Goal: Find specific page/section: Find specific page/section

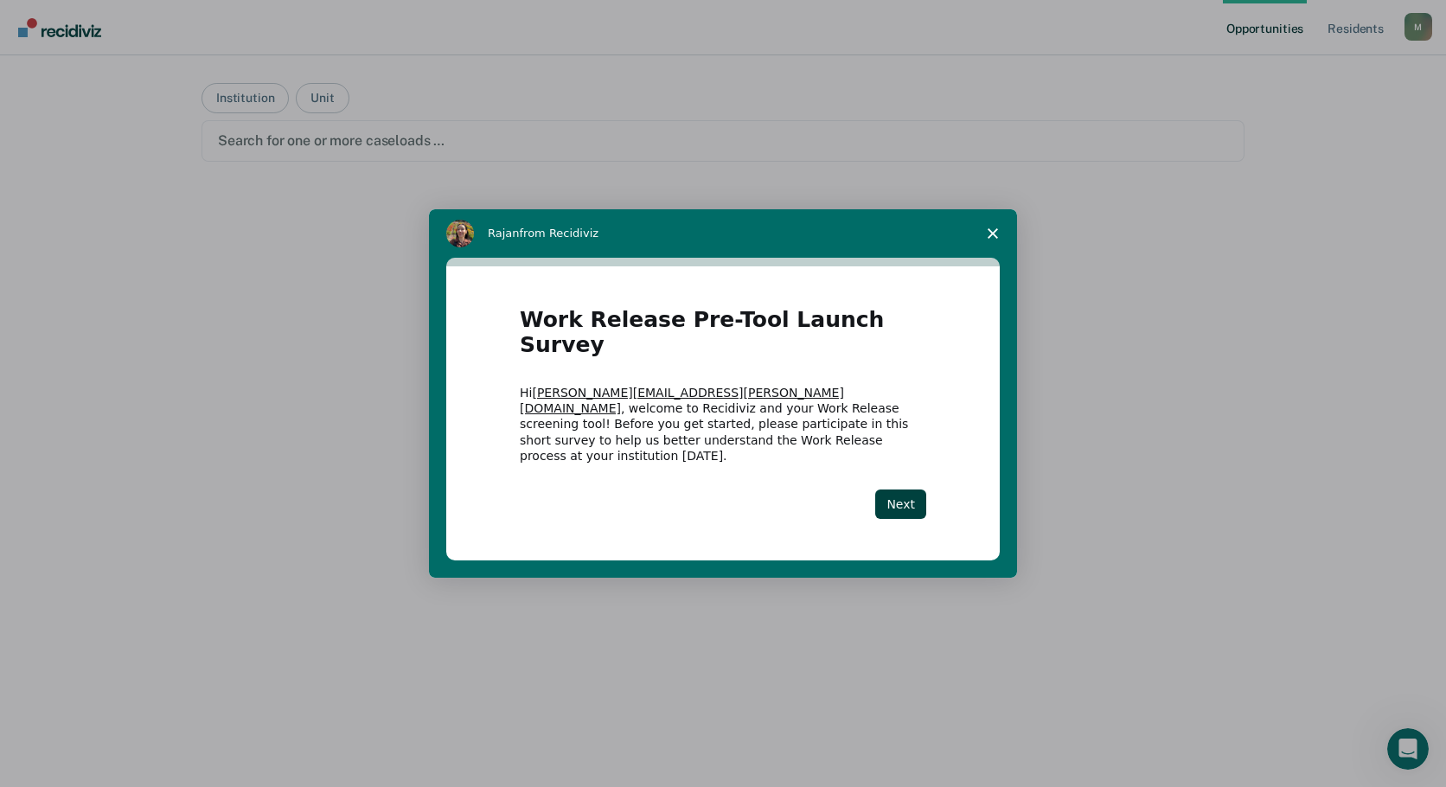
click at [995, 239] on polygon "Close survey" at bounding box center [993, 233] width 10 height 10
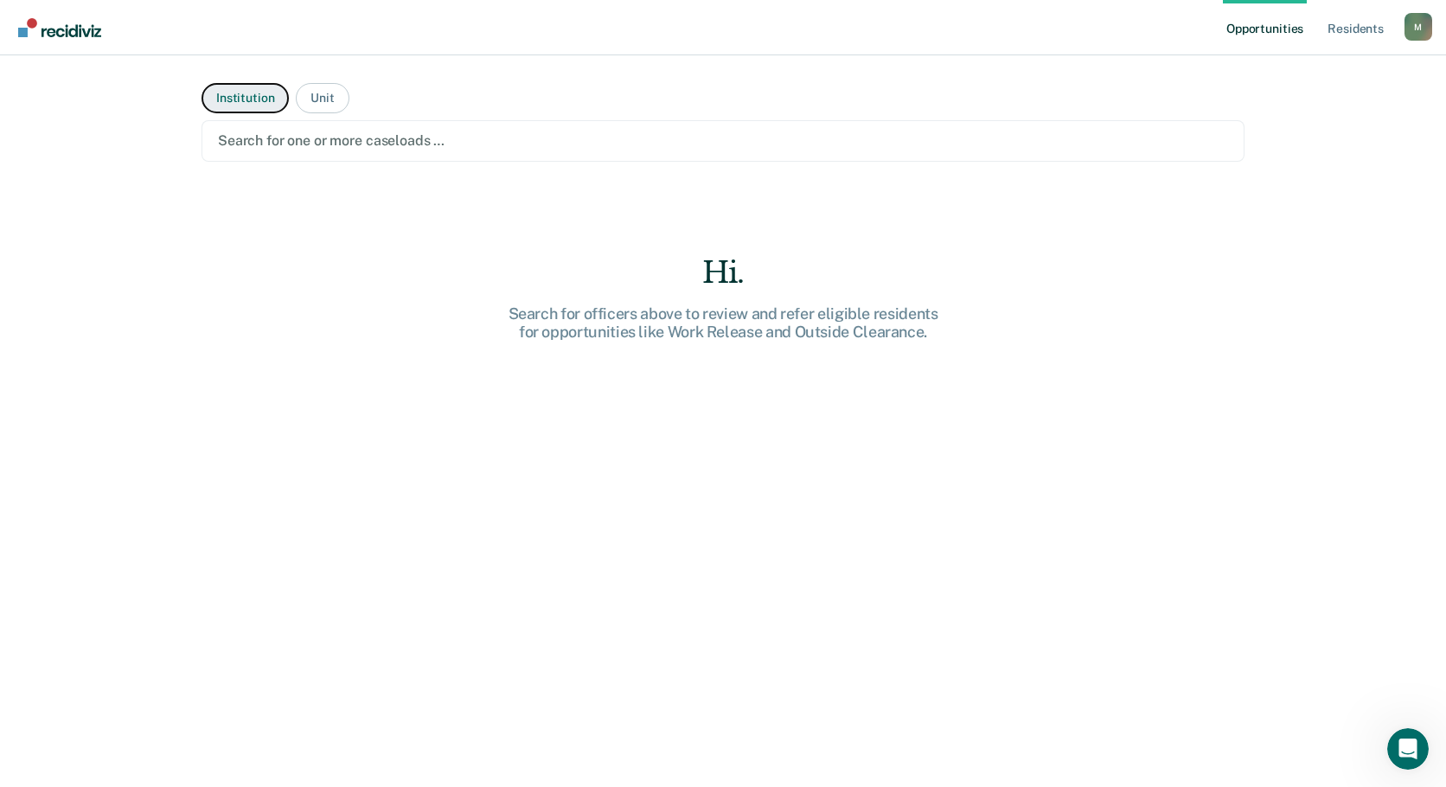
click at [256, 97] on button "Institution" at bounding box center [245, 98] width 87 height 30
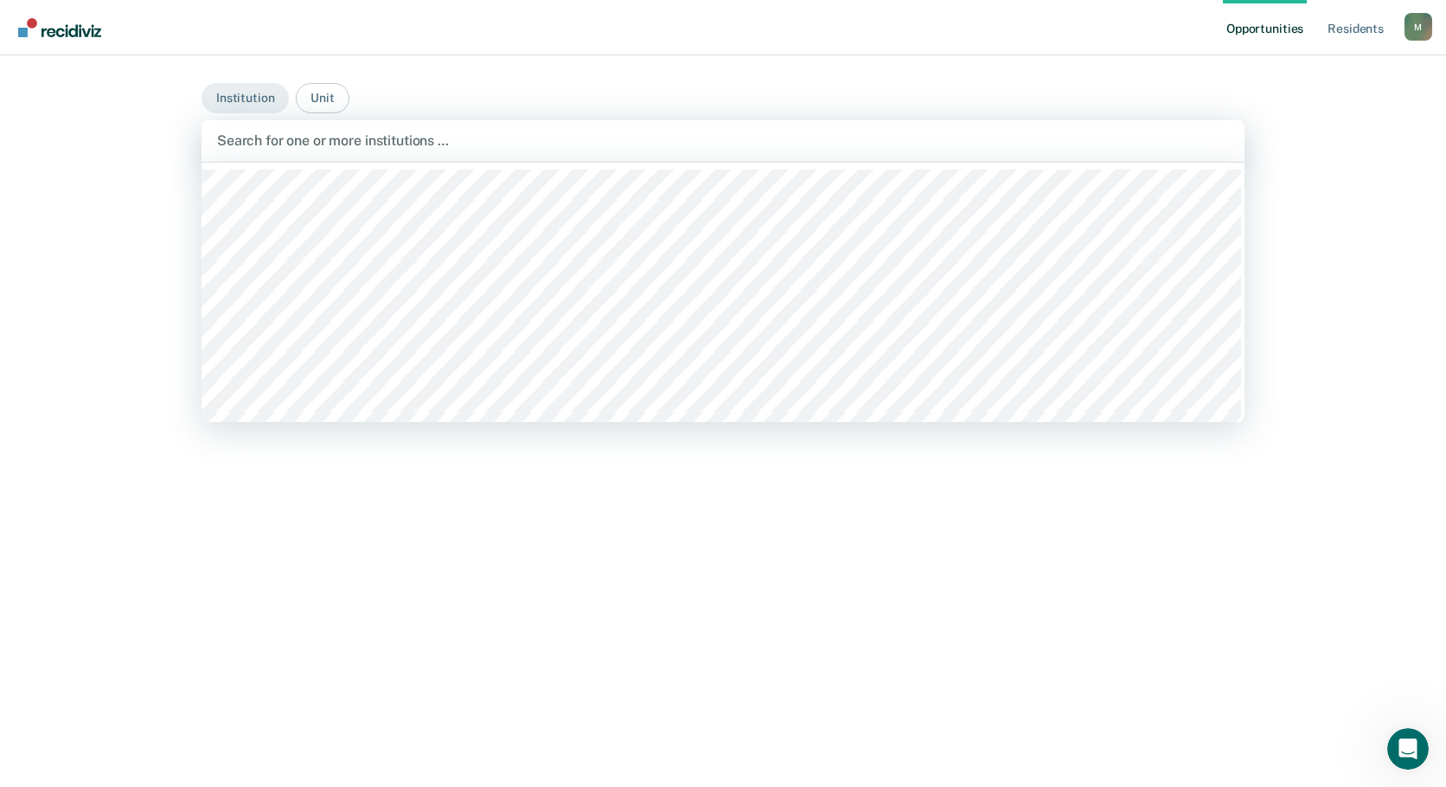
click at [252, 144] on div at bounding box center [723, 141] width 1012 height 20
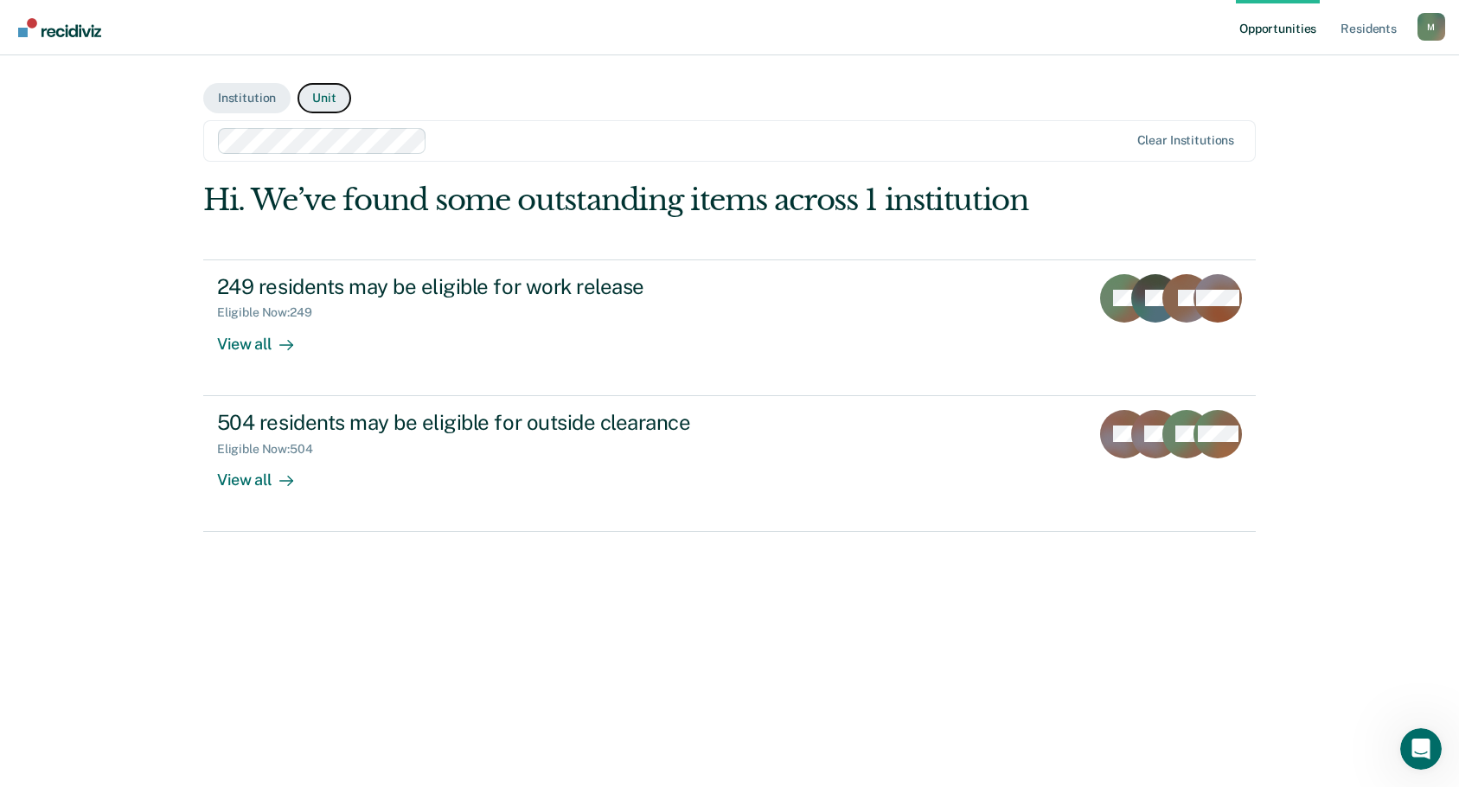
click at [307, 100] on button "Unit" at bounding box center [324, 98] width 53 height 30
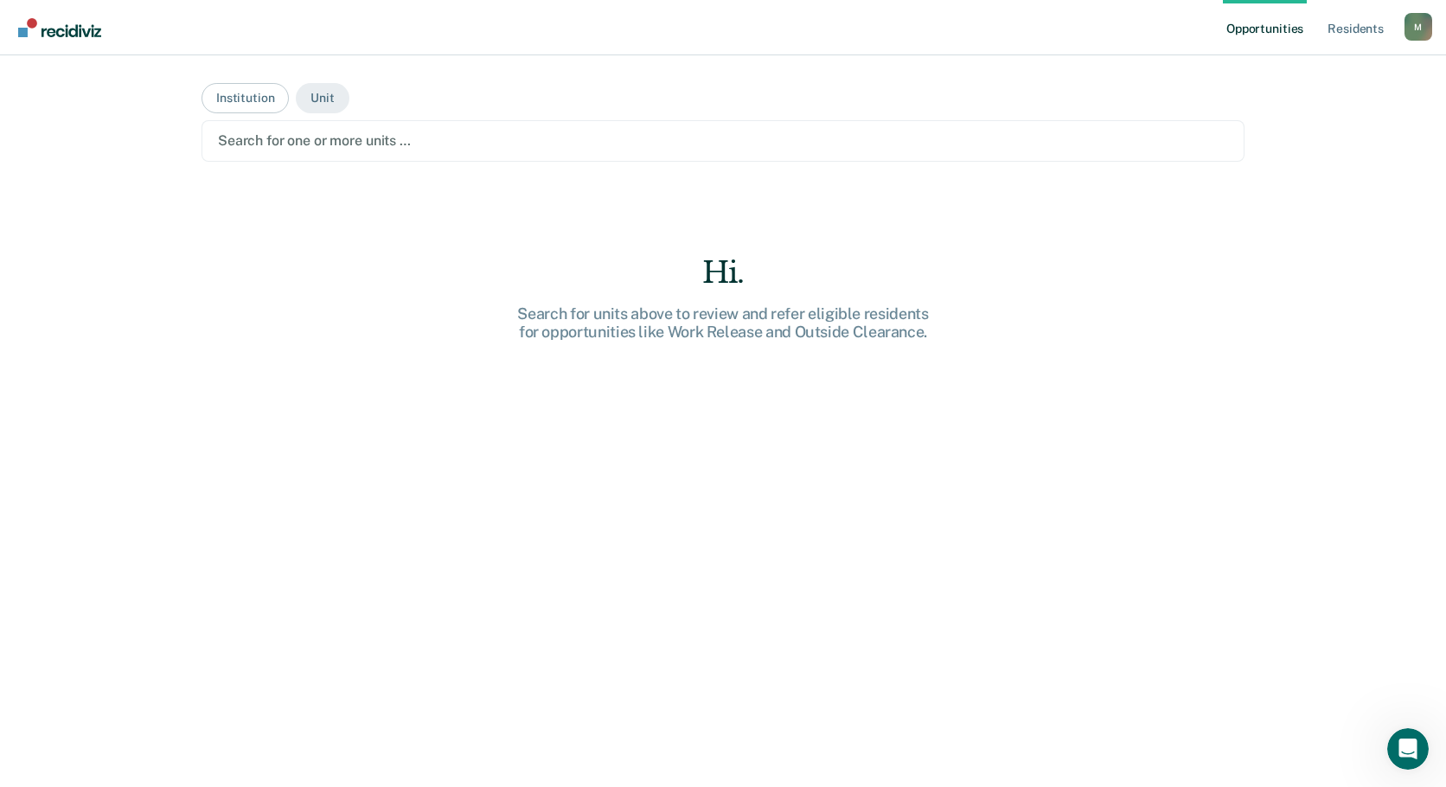
click at [300, 144] on div at bounding box center [723, 141] width 1010 height 20
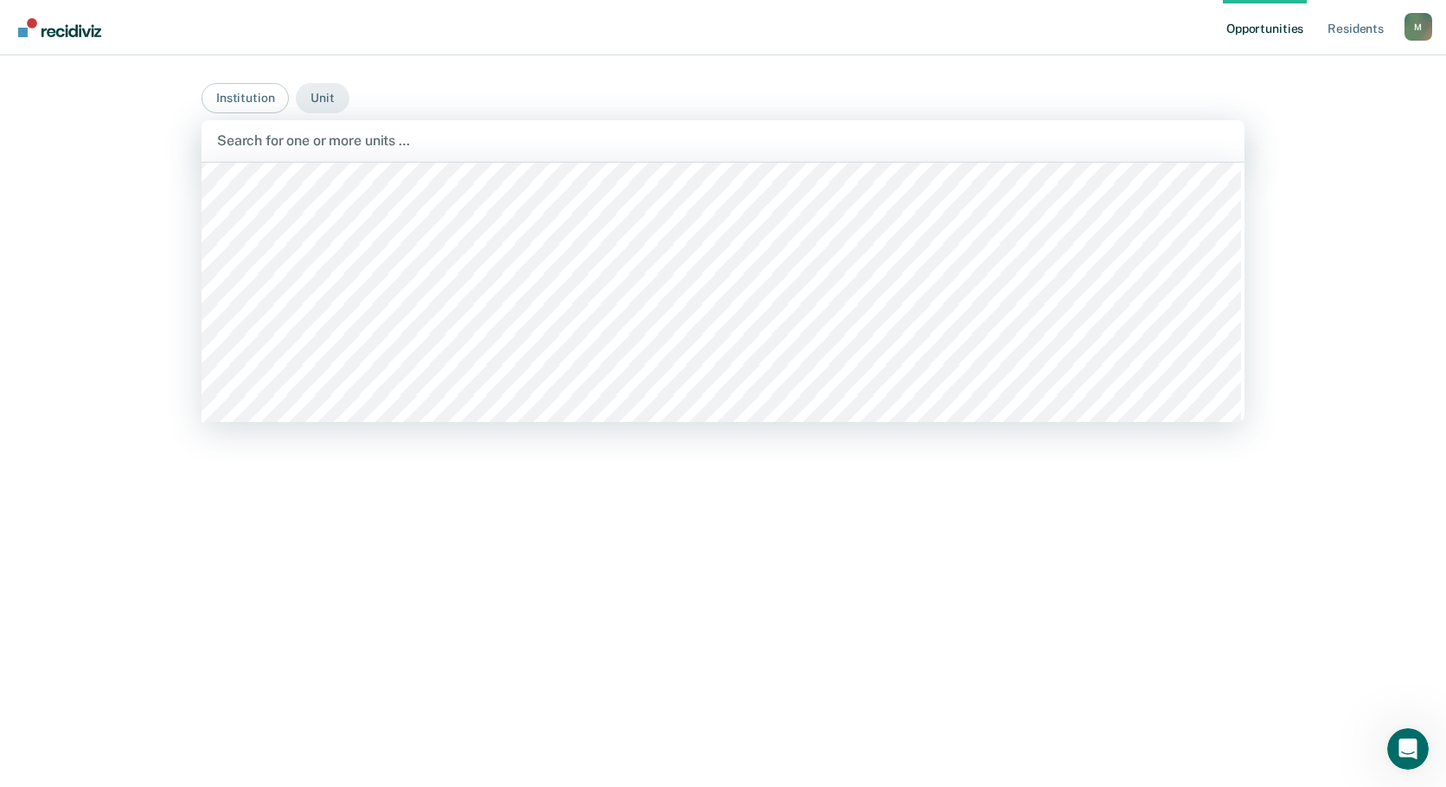
scroll to position [10119, 0]
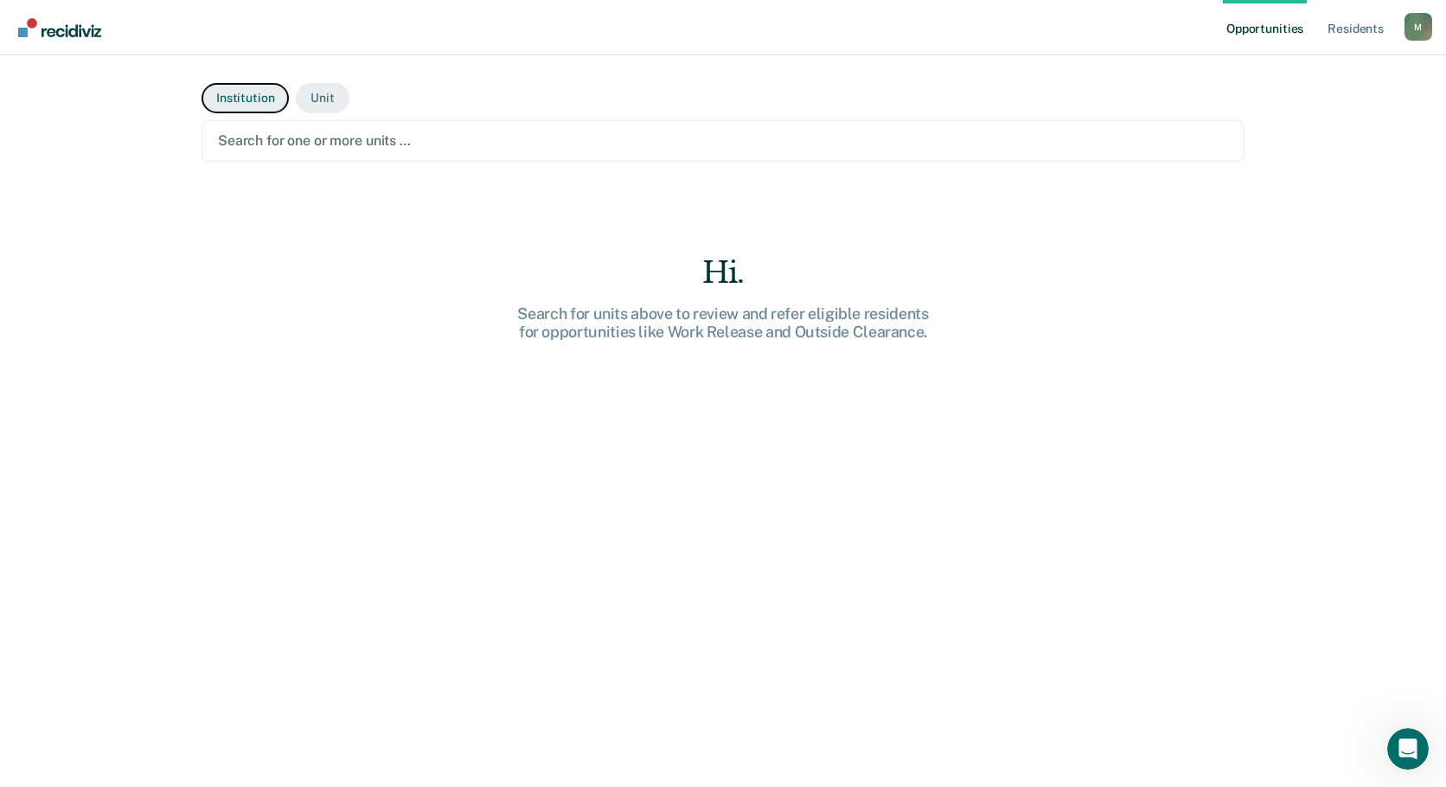
click at [246, 102] on button "Institution" at bounding box center [245, 98] width 87 height 30
click at [232, 98] on button "Institution" at bounding box center [245, 98] width 87 height 30
click at [240, 132] on div at bounding box center [723, 141] width 1010 height 20
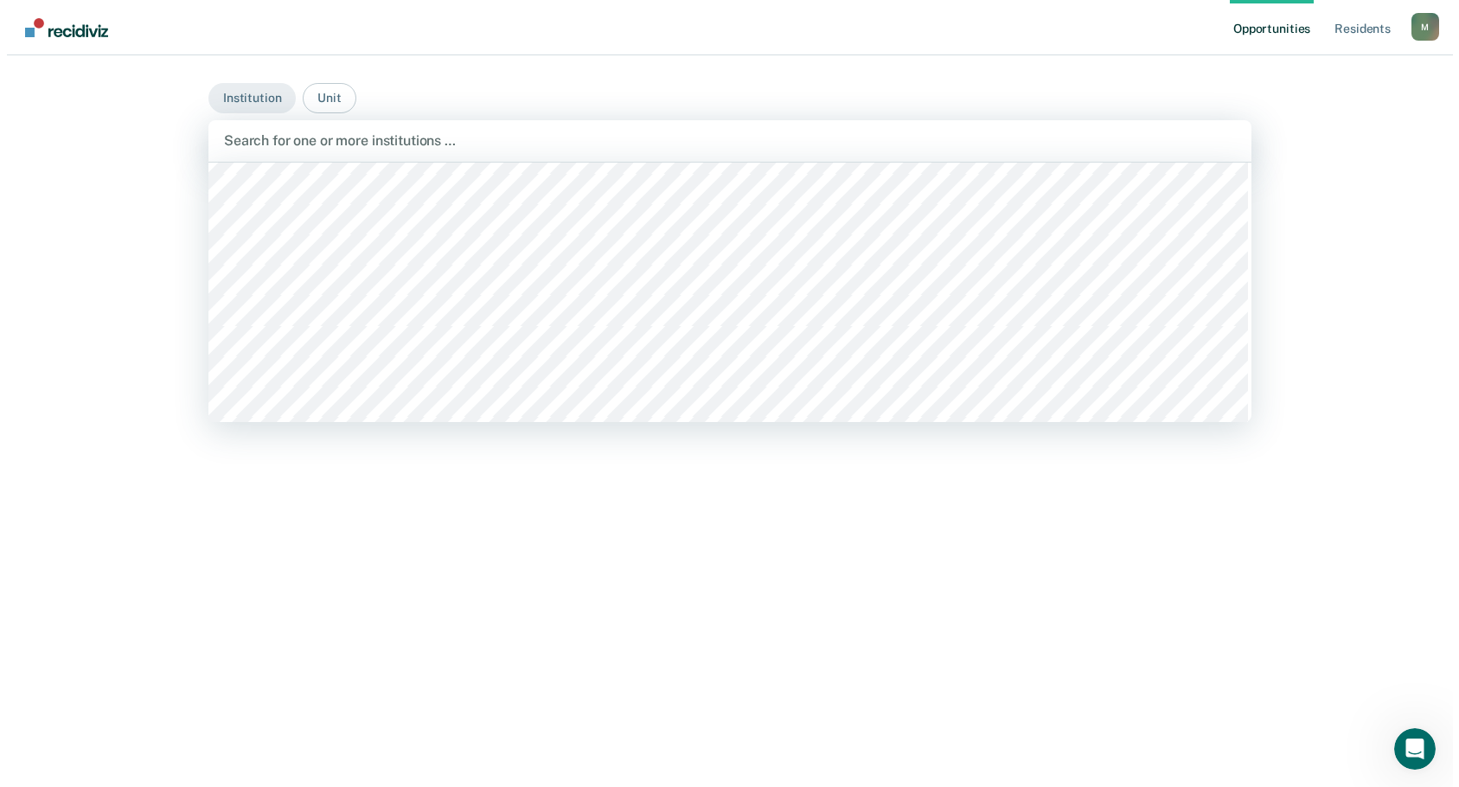
scroll to position [173, 0]
